Goal: Check status

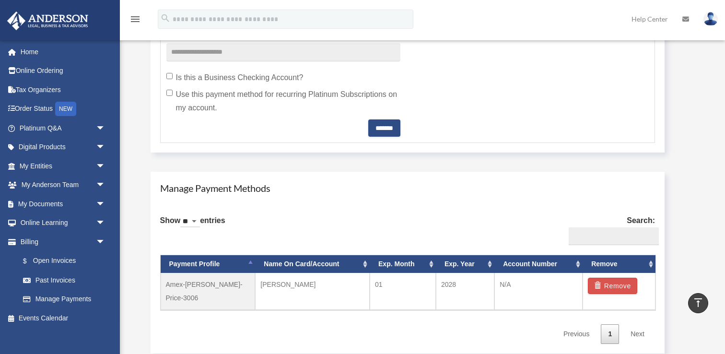
scroll to position [475, 0]
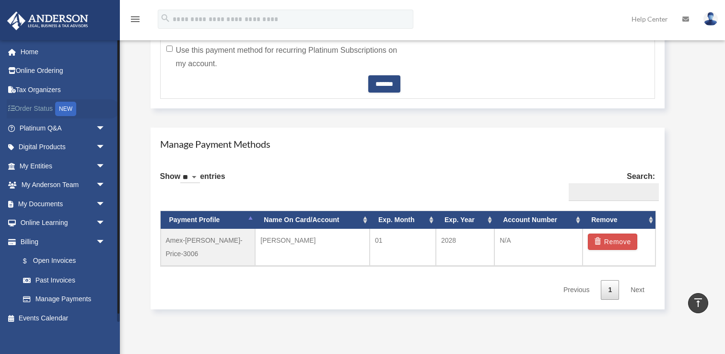
click at [45, 110] on link "Order Status NEW" at bounding box center [63, 109] width 113 height 20
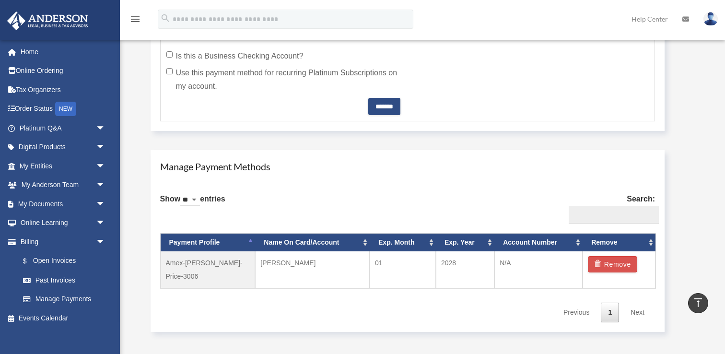
scroll to position [461, 0]
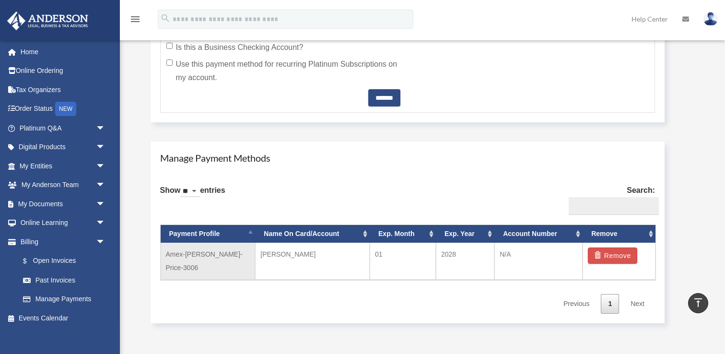
click at [331, 255] on td "[PERSON_NAME]" at bounding box center [312, 261] width 115 height 37
click at [100, 167] on span "arrow_drop_down" at bounding box center [105, 166] width 19 height 20
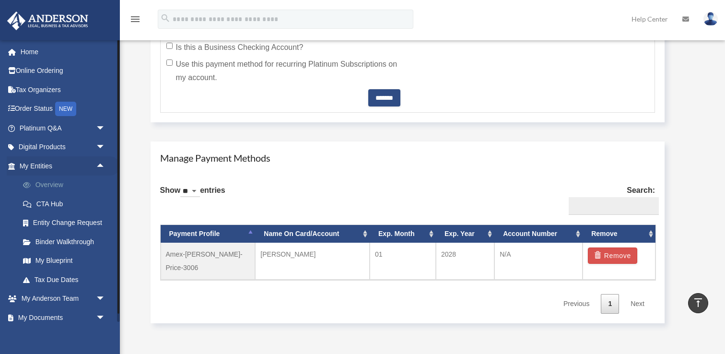
click at [62, 189] on link "Overview" at bounding box center [66, 184] width 106 height 19
